Goal: Task Accomplishment & Management: Use online tool/utility

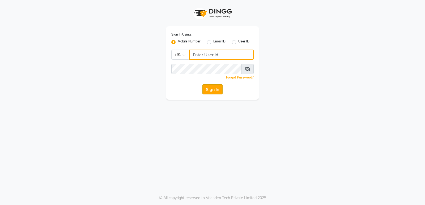
type input "8879293507"
click at [213, 93] on button "Sign In" at bounding box center [212, 89] width 20 height 10
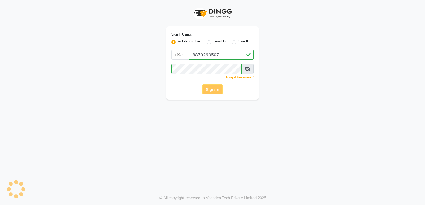
click at [212, 89] on button "Sign In" at bounding box center [212, 89] width 20 height 10
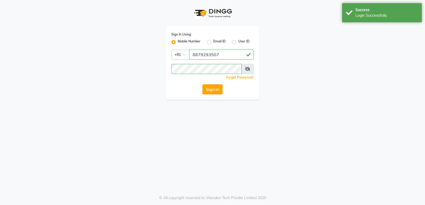
click at [207, 88] on button "Sign In" at bounding box center [212, 89] width 20 height 10
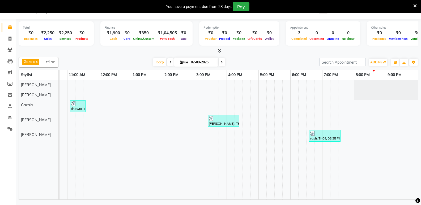
scroll to position [0, 92]
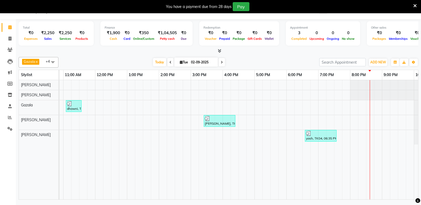
click at [416, 4] on icon at bounding box center [414, 5] width 3 height 5
click at [415, 6] on ul "WhatsApp Status ✕ Status: Disconnected Most Recent Message: [DATE] 09:10 PM Rec…" at bounding box center [368, 9] width 98 height 7
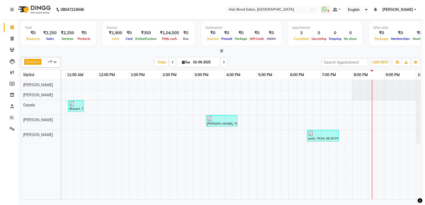
scroll to position [0, 0]
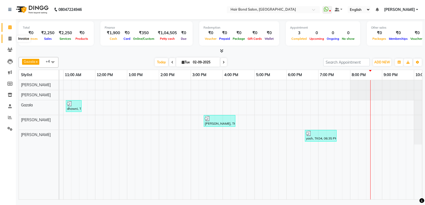
click at [7, 40] on span at bounding box center [9, 39] width 9 height 6
select select "service"
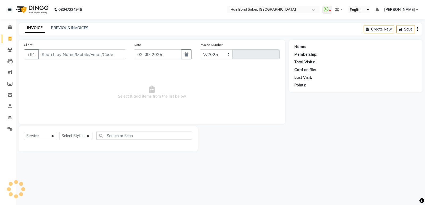
select select "8721"
type input "0280"
click at [69, 28] on link "PREVIOUS INVOICES" at bounding box center [69, 28] width 37 height 5
